Goal: Task Accomplishment & Management: Manage account settings

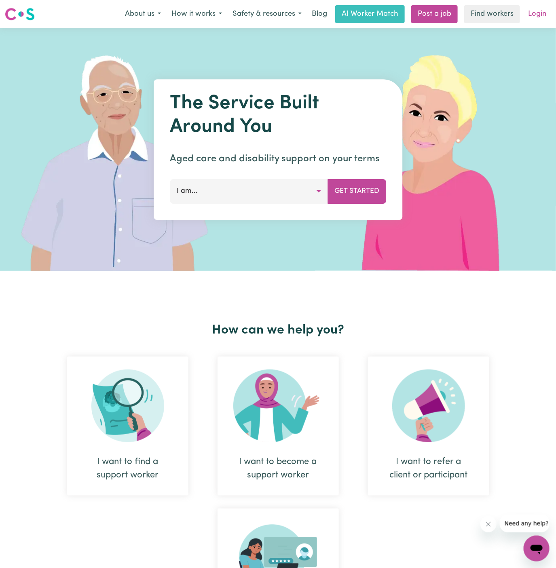
click at [540, 14] on link "Login" at bounding box center [537, 14] width 28 height 18
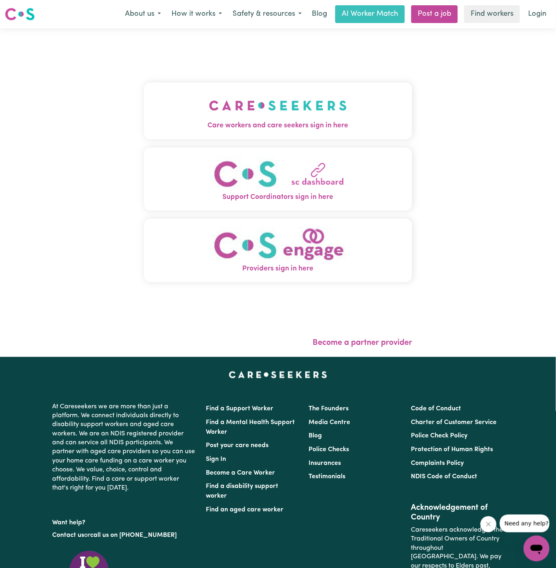
click at [291, 112] on img "Care workers and care seekers sign in here" at bounding box center [278, 106] width 138 height 30
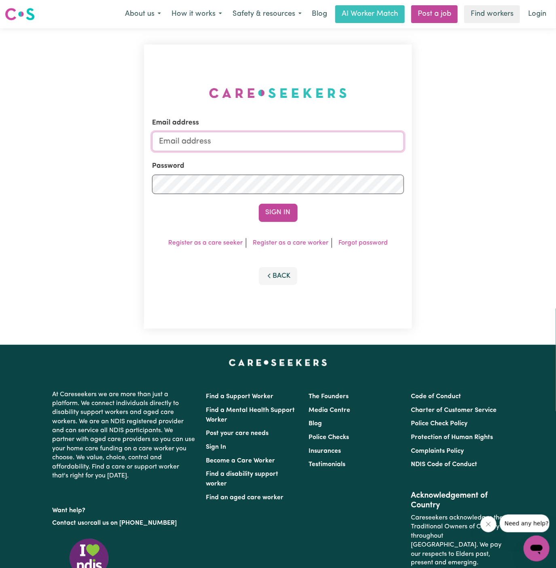
type input "[PERSON_NAME][EMAIL_ADDRESS][DOMAIN_NAME]"
click at [295, 210] on button "Sign In" at bounding box center [278, 213] width 39 height 18
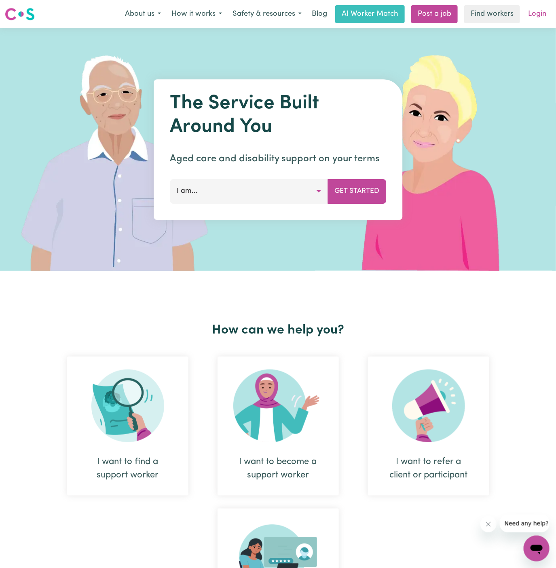
click at [535, 18] on link "Login" at bounding box center [537, 14] width 28 height 18
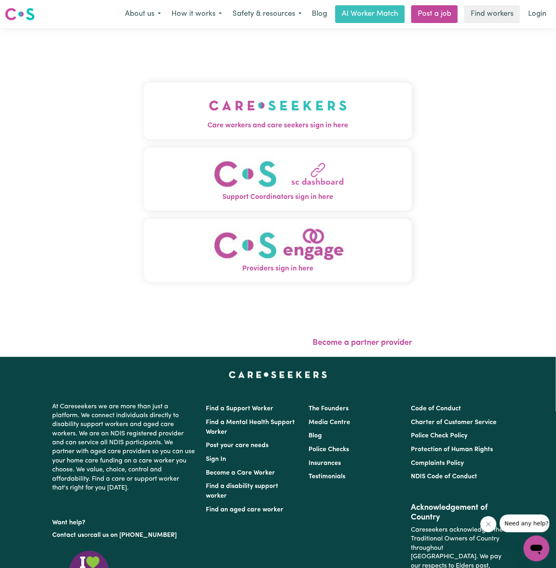
click at [235, 112] on img "Care workers and care seekers sign in here" at bounding box center [278, 106] width 138 height 30
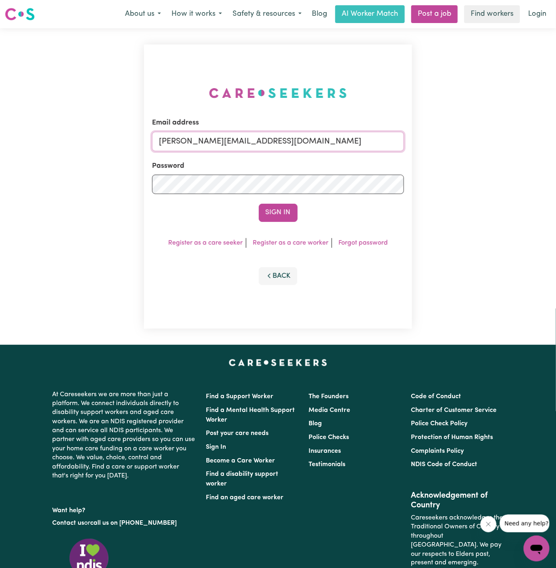
click at [285, 149] on input "[PERSON_NAME][EMAIL_ADDRESS][DOMAIN_NAME]" at bounding box center [278, 141] width 252 height 19
click at [195, 142] on input "superuser~RosalindTaylorYS@careseekers.com.au" at bounding box center [278, 141] width 252 height 19
type input "[PERSON_NAME][EMAIL_ADDRESS][DOMAIN_NAME]"
click at [267, 214] on button "Sign In" at bounding box center [278, 213] width 39 height 18
